Goal: Information Seeking & Learning: Find specific fact

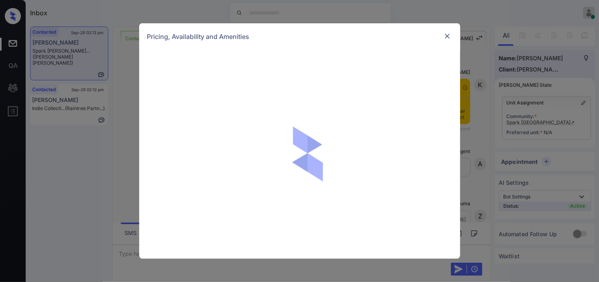
scroll to position [871, 0]
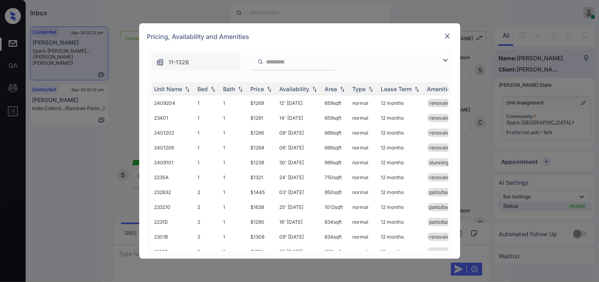
click at [446, 61] on img at bounding box center [446, 60] width 10 height 10
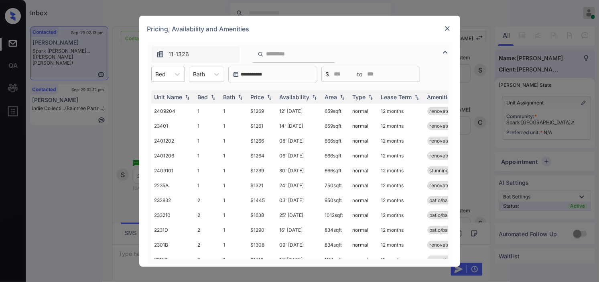
click at [162, 75] on div at bounding box center [161, 74] width 10 height 8
drag, startPoint x: 163, startPoint y: 122, endPoint x: 240, endPoint y: 108, distance: 78.9
click at [165, 123] on div "3" at bounding box center [168, 123] width 34 height 14
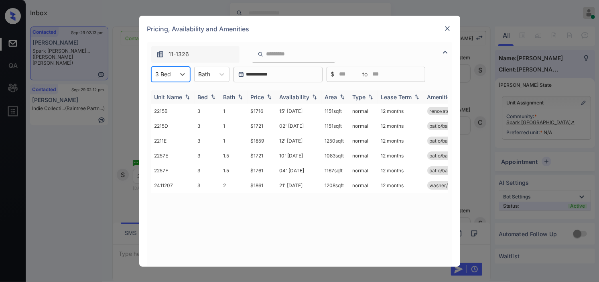
click at [264, 98] on div "Price" at bounding box center [258, 97] width 14 height 7
drag, startPoint x: 251, startPoint y: 127, endPoint x: 271, endPoint y: 127, distance: 20.5
click at [271, 127] on td "$1721" at bounding box center [262, 125] width 29 height 15
click at [448, 30] on img at bounding box center [448, 28] width 8 height 8
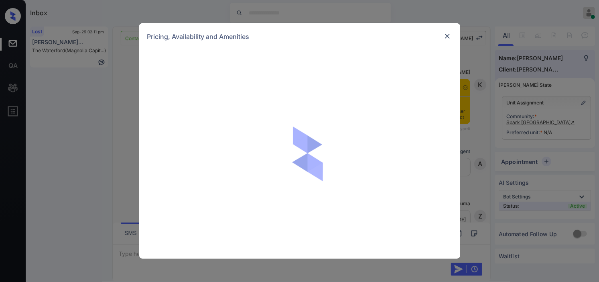
scroll to position [1158, 0]
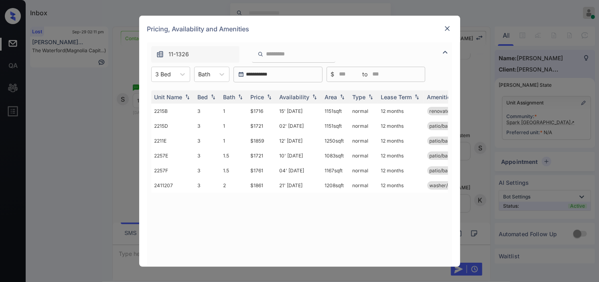
click at [447, 51] on img at bounding box center [446, 52] width 10 height 10
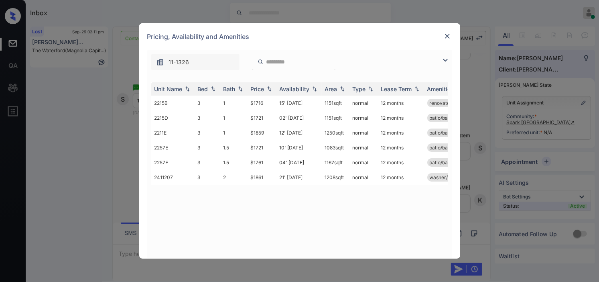
drag, startPoint x: 446, startPoint y: 62, endPoint x: 295, endPoint y: 69, distance: 150.7
click at [446, 62] on img at bounding box center [446, 60] width 10 height 10
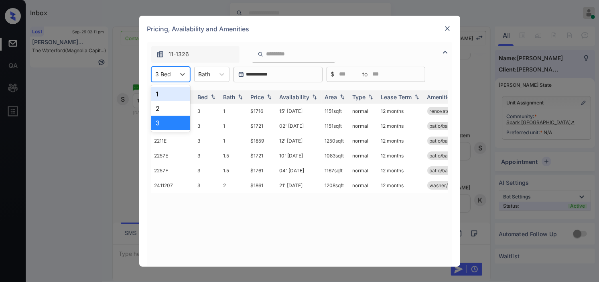
drag, startPoint x: 170, startPoint y: 71, endPoint x: 171, endPoint y: 88, distance: 16.5
click at [170, 74] on div at bounding box center [164, 74] width 16 height 8
click at [166, 122] on div "3" at bounding box center [170, 123] width 39 height 14
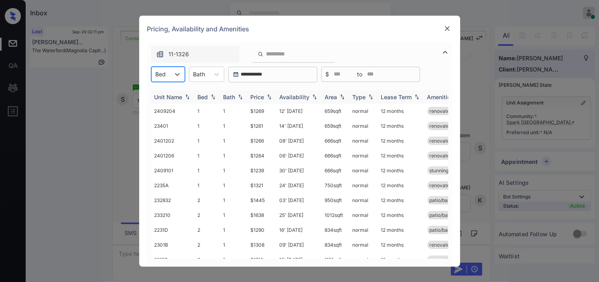
click at [264, 98] on div "Price" at bounding box center [258, 97] width 14 height 7
click at [175, 75] on icon at bounding box center [177, 74] width 8 height 8
click at [167, 122] on div "3" at bounding box center [168, 123] width 34 height 14
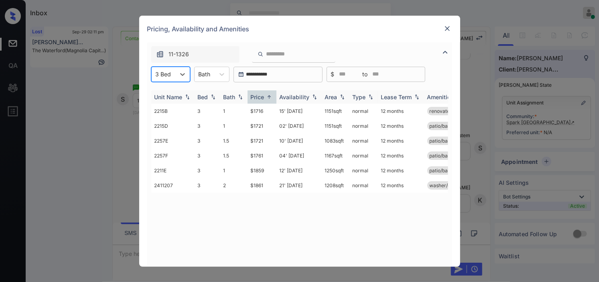
click at [268, 97] on img at bounding box center [269, 97] width 8 height 6
drag, startPoint x: 238, startPoint y: 124, endPoint x: 274, endPoint y: 124, distance: 35.3
click at [274, 124] on tr "2211E 3 1 $1859 12' [DATE] sqft normal 12 months patio/balcony" at bounding box center [360, 125] width 419 height 15
drag, startPoint x: 259, startPoint y: 157, endPoint x: 275, endPoint y: 158, distance: 16.1
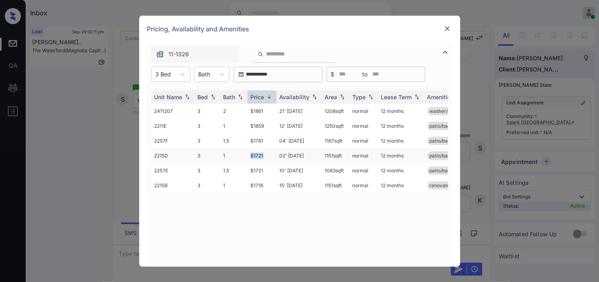
click at [275, 158] on tr "2215D 3 1 $1721 02' [DATE] sqft normal 12 months patio/balcony renovated" at bounding box center [360, 155] width 419 height 15
click at [263, 154] on td "$1721" at bounding box center [262, 155] width 29 height 15
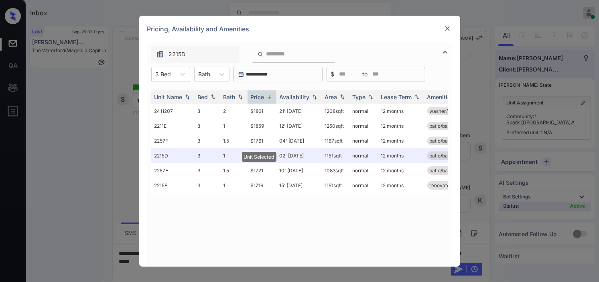
click at [448, 25] on img at bounding box center [448, 28] width 8 height 8
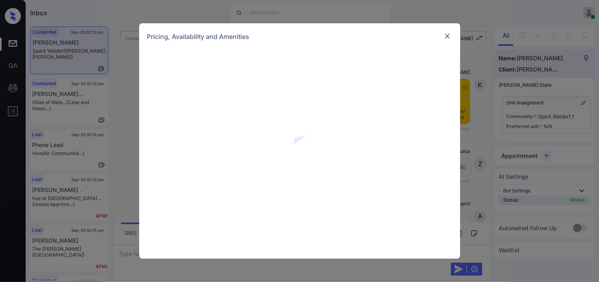
scroll to position [774, 0]
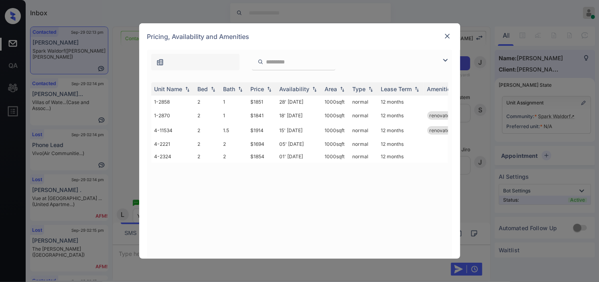
click at [446, 58] on img at bounding box center [446, 60] width 10 height 10
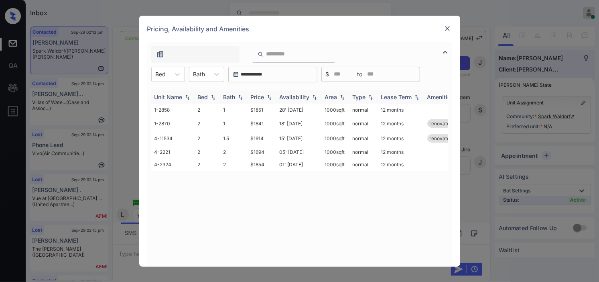
click at [175, 73] on icon at bounding box center [177, 74] width 8 height 8
click at [170, 98] on div "2" at bounding box center [168, 94] width 34 height 14
click at [265, 96] on img at bounding box center [269, 97] width 8 height 6
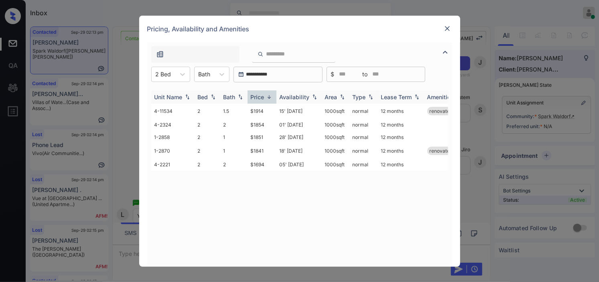
click at [265, 96] on img at bounding box center [269, 97] width 8 height 6
drag, startPoint x: 247, startPoint y: 110, endPoint x: 275, endPoint y: 110, distance: 28.1
click at [275, 110] on tr "4-2221 2 2 $1694 05' Sep 25 1000 sqft normal 12 months" at bounding box center [360, 110] width 419 height 12
copy tr "$1694"
click at [254, 110] on td "$1694" at bounding box center [262, 110] width 29 height 12
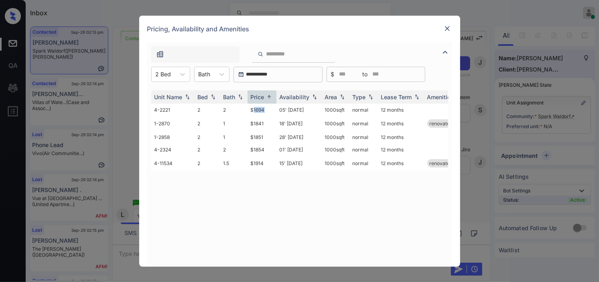
drag, startPoint x: 254, startPoint y: 110, endPoint x: 382, endPoint y: 13, distance: 160.2
click at [256, 110] on td "$1694" at bounding box center [262, 110] width 29 height 12
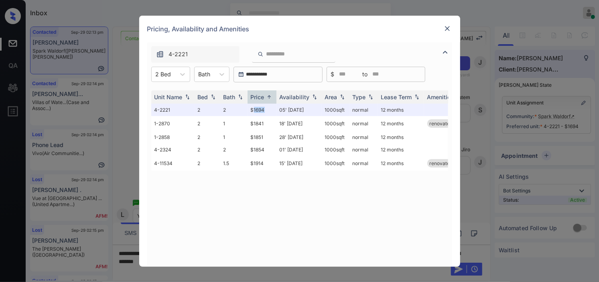
click at [447, 29] on img at bounding box center [448, 28] width 8 height 8
